Goal: Navigation & Orientation: Go to known website

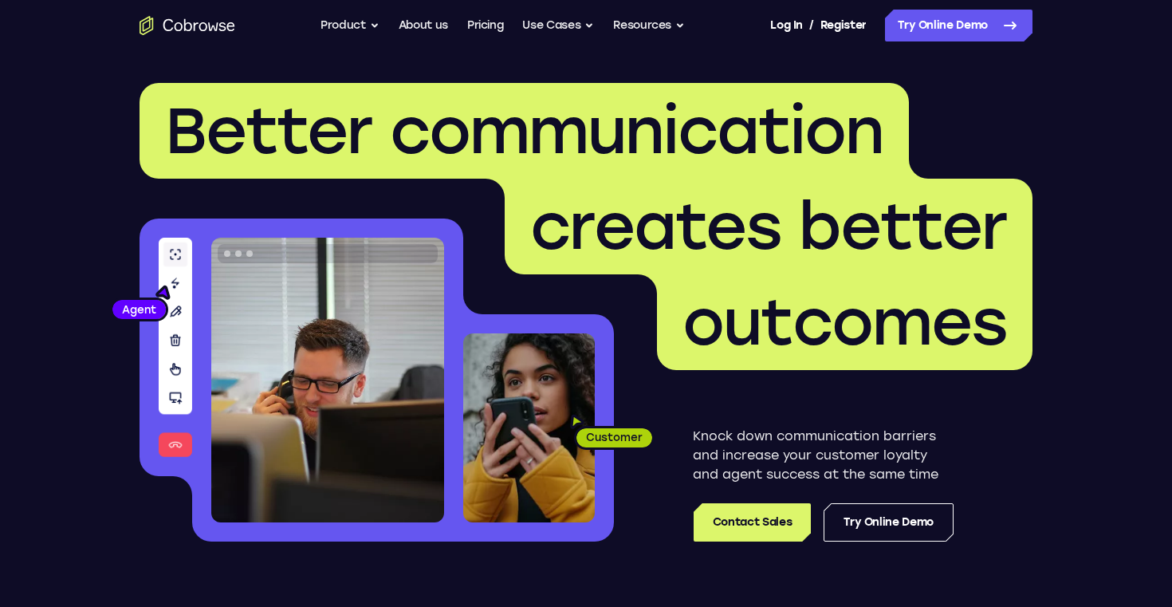
click at [765, 338] on span "outcomes" at bounding box center [844, 322] width 324 height 77
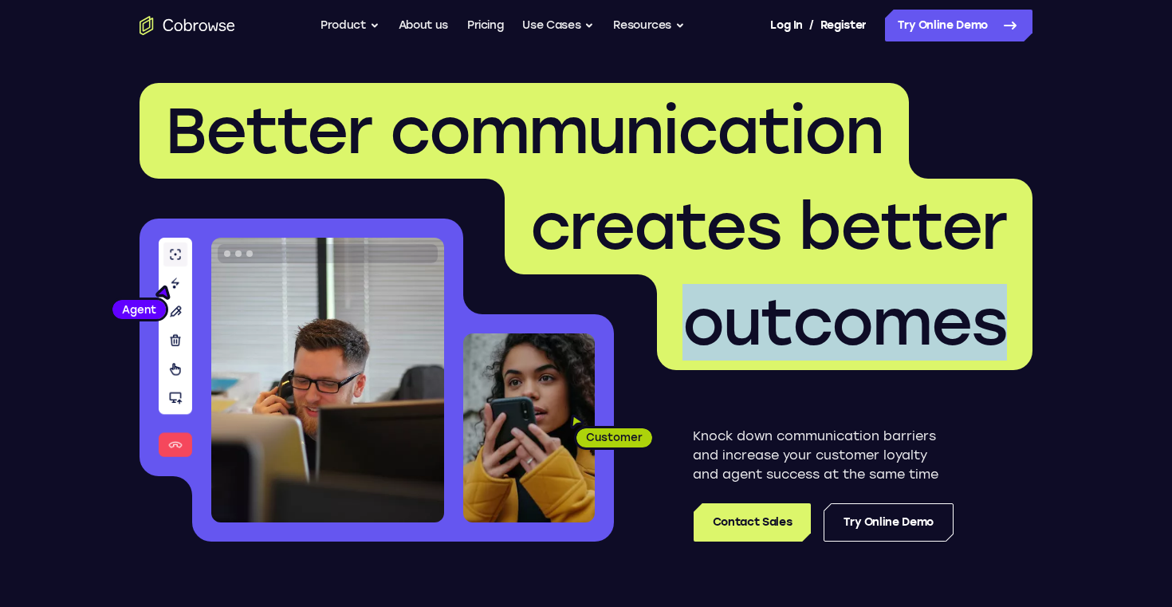
click at [765, 338] on span "outcomes" at bounding box center [844, 322] width 324 height 77
click at [674, 281] on span "outcomes" at bounding box center [844, 322] width 375 height 96
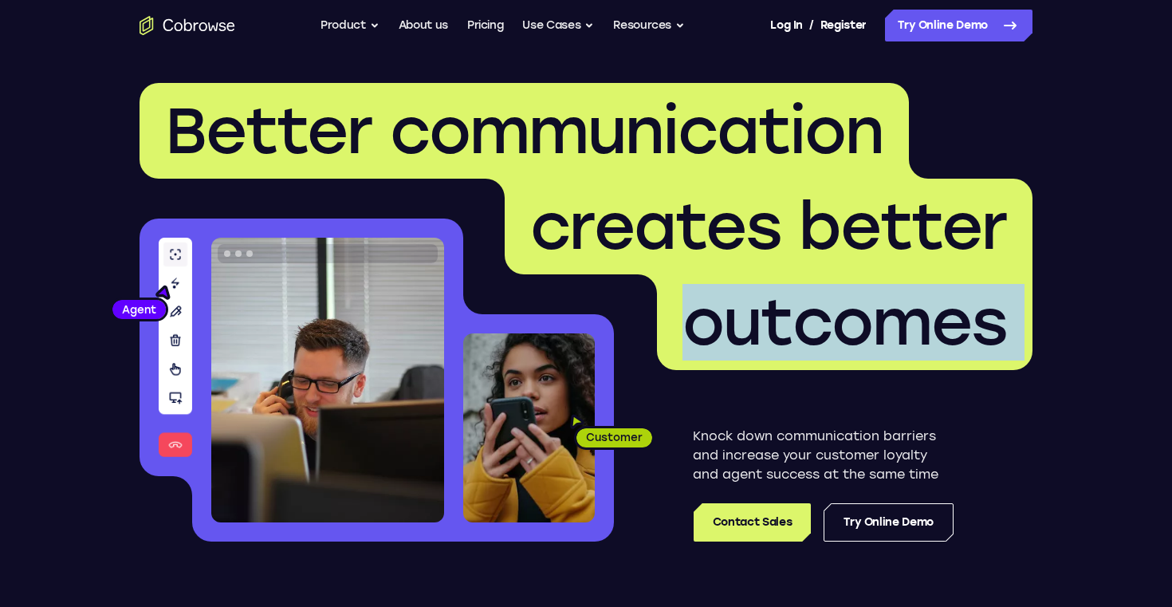
click at [674, 281] on span "outcomes" at bounding box center [844, 322] width 375 height 96
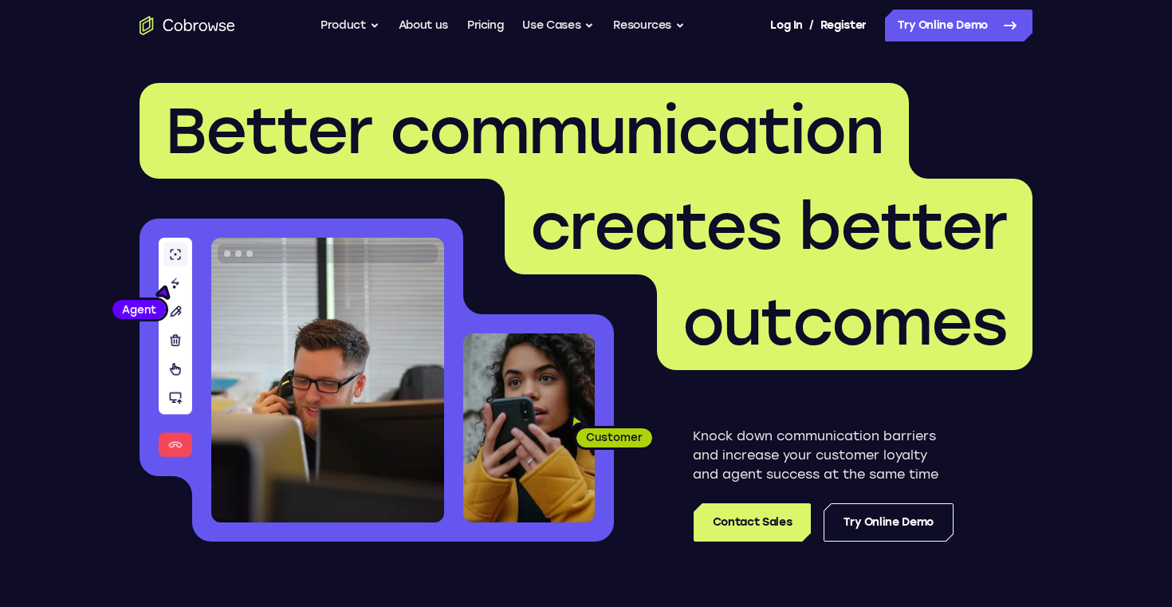
click at [648, 305] on h1 "Better communication creates better outcomes" at bounding box center [586, 226] width 893 height 287
